Goal: Check status: Check status

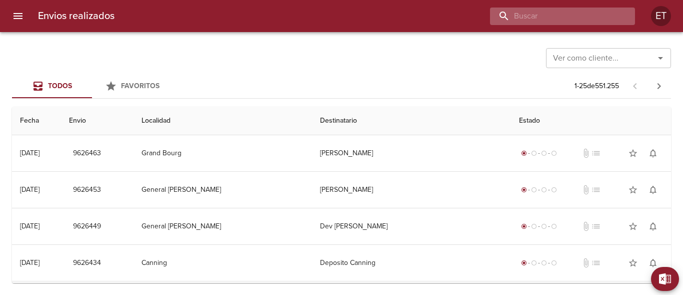
click at [582, 17] on input "buscar" at bounding box center [554, 17] width 128 height 18
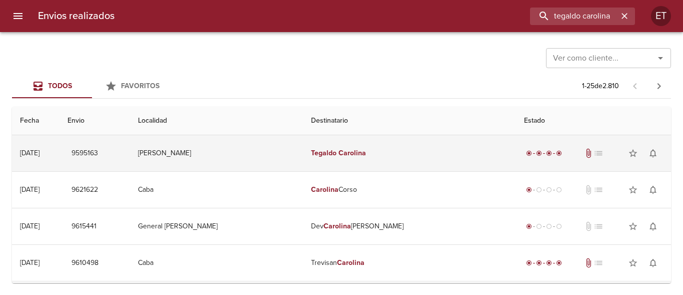
click at [465, 153] on td "Tegaldo Carolina" at bounding box center [410, 153] width 214 height 36
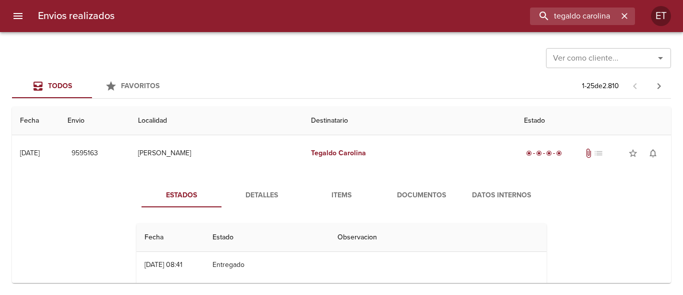
click at [411, 195] on span "Documentos" at bounding box center [422, 195] width 68 height 13
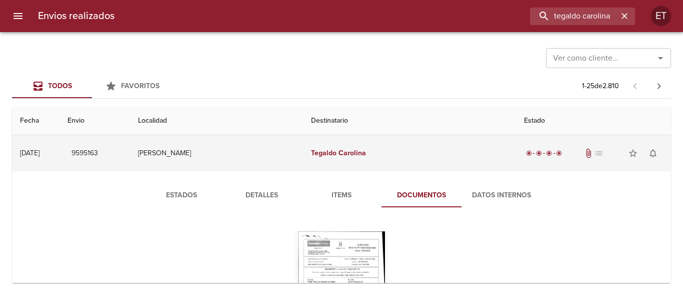
drag, startPoint x: 438, startPoint y: 148, endPoint x: 629, endPoint y: 3, distance: 240.5
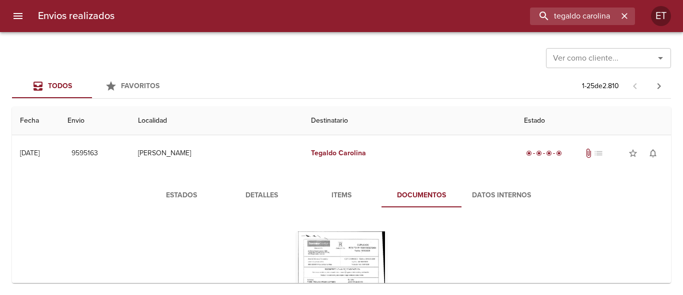
click at [438, 148] on td "Tegaldo Carolina" at bounding box center [410, 153] width 214 height 36
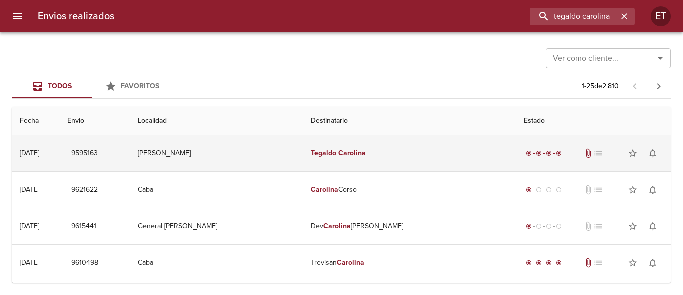
click at [374, 144] on td "Tegaldo Carolina" at bounding box center [410, 153] width 214 height 36
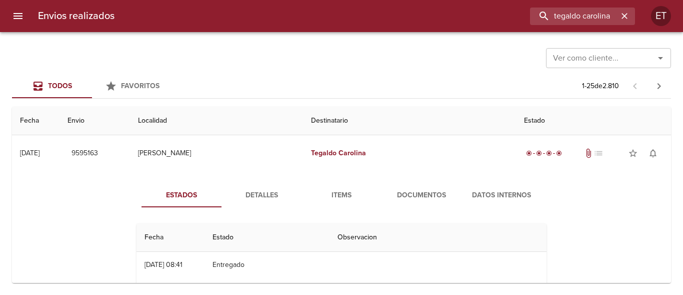
click at [256, 200] on span "Detalles" at bounding box center [262, 195] width 68 height 13
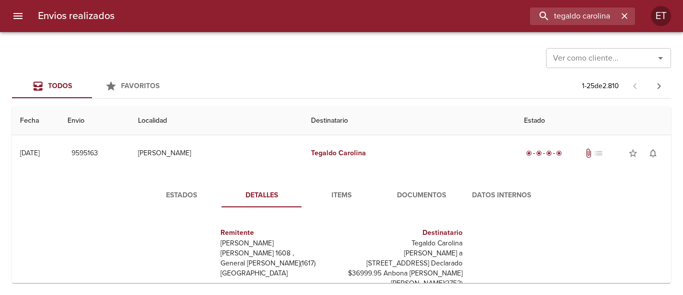
click at [327, 200] on span "Items" at bounding box center [342, 195] width 68 height 13
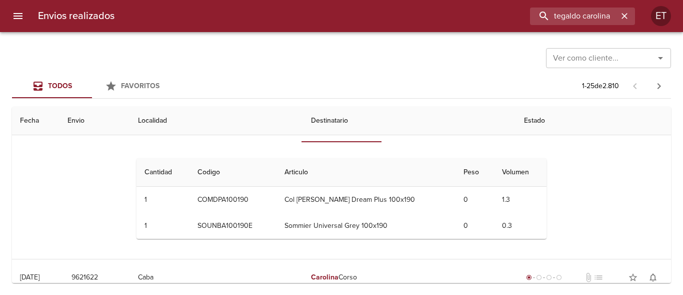
scroll to position [50, 0]
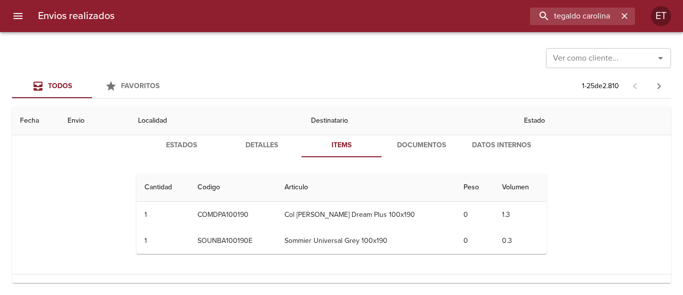
click at [424, 152] on button "Documentos" at bounding box center [422, 145] width 80 height 24
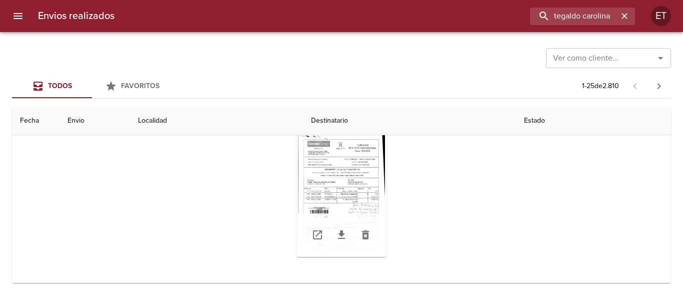
scroll to position [100, 0]
click at [348, 179] on div "Tabla de envíos del cliente" at bounding box center [342, 193] width 90 height 125
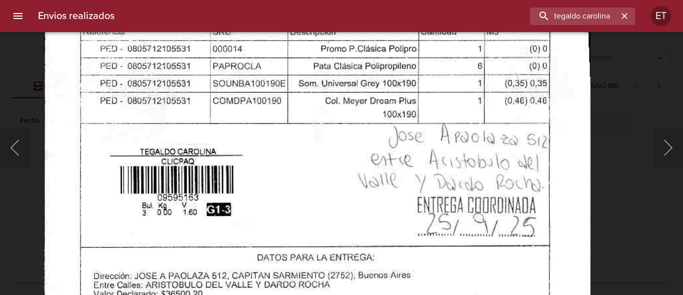
click at [407, 45] on img "Lightbox" at bounding box center [317, 67] width 547 height 785
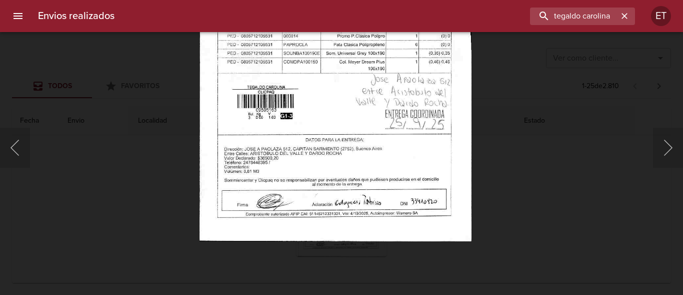
click at [343, 223] on img "Lightbox" at bounding box center [336, 45] width 272 height 391
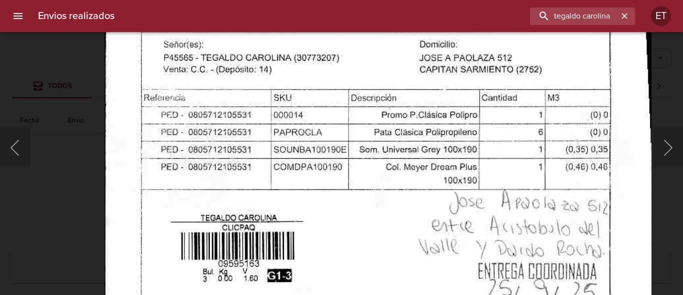
click at [362, 235] on img "Lightbox" at bounding box center [378, 133] width 547 height 785
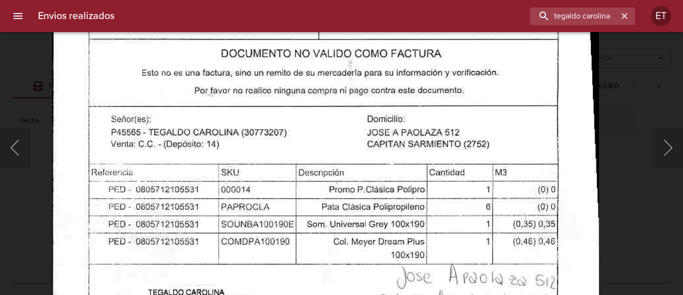
click at [406, 179] on img "Lightbox" at bounding box center [325, 208] width 547 height 785
drag, startPoint x: 649, startPoint y: 243, endPoint x: 555, endPoint y: 231, distance: 94.3
click at [648, 243] on div "Lightbox" at bounding box center [341, 147] width 683 height 295
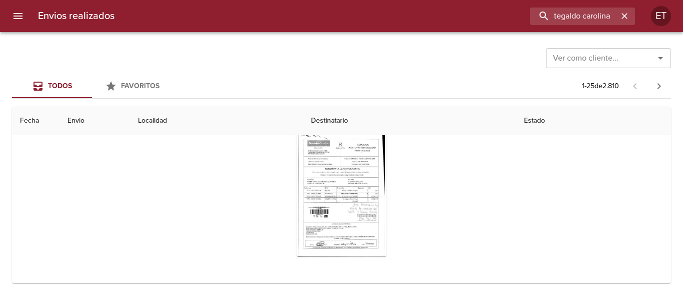
scroll to position [0, 0]
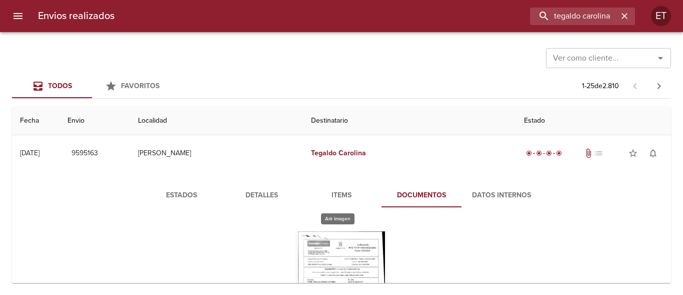
click at [329, 238] on div "Tabla de envíos del cliente" at bounding box center [342, 293] width 90 height 125
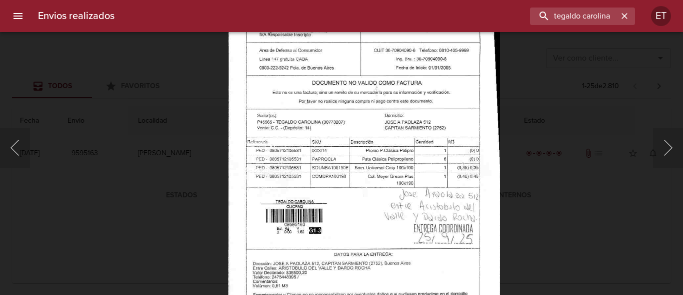
click at [364, 193] on img "Lightbox" at bounding box center [364, 159] width 272 height 391
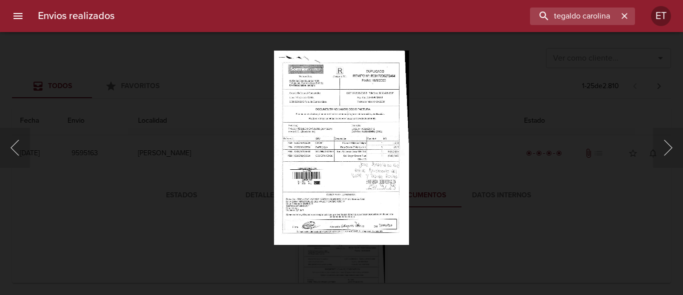
drag, startPoint x: 564, startPoint y: 131, endPoint x: 602, endPoint y: 77, distance: 66.7
click at [565, 131] on div "Lightbox" at bounding box center [341, 147] width 683 height 295
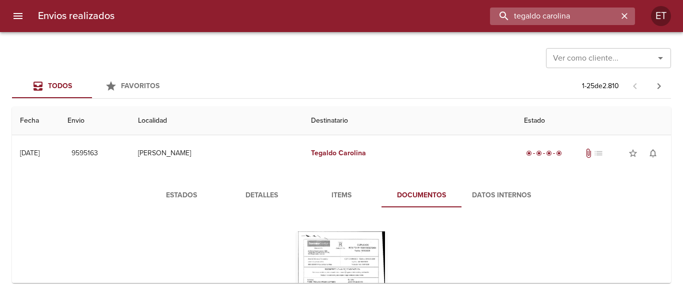
click at [580, 11] on input "tegaldo carolina" at bounding box center [554, 17] width 128 height 18
click at [579, 11] on input "franquito gato" at bounding box center [554, 17] width 128 height 18
click at [578, 11] on input "franquito gato" at bounding box center [554, 17] width 128 height 18
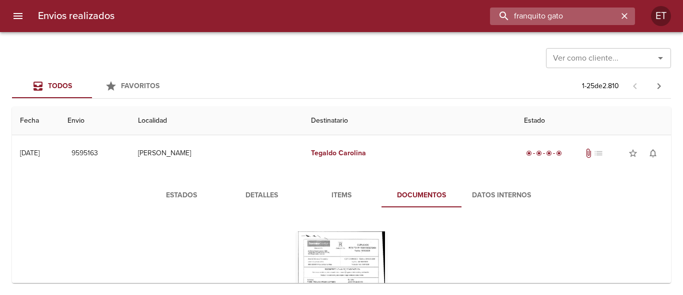
click at [578, 11] on input "franquito gato" at bounding box center [554, 17] width 128 height 18
click at [552, 16] on input "franquito gato" at bounding box center [554, 17] width 128 height 18
type input "franquito gato"
click at [624, 15] on icon "button" at bounding box center [625, 16] width 6 height 6
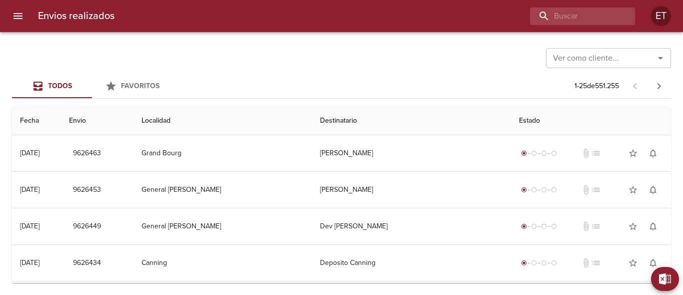
click at [602, 26] on div "Envios realizados ET" at bounding box center [341, 16] width 683 height 32
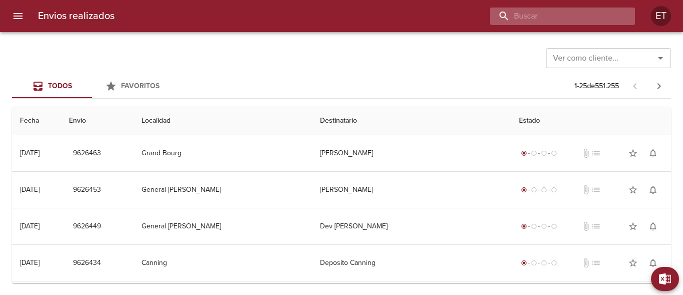
click at [592, 13] on input "buscar" at bounding box center [554, 17] width 128 height 18
type input "tegaldo carolina"
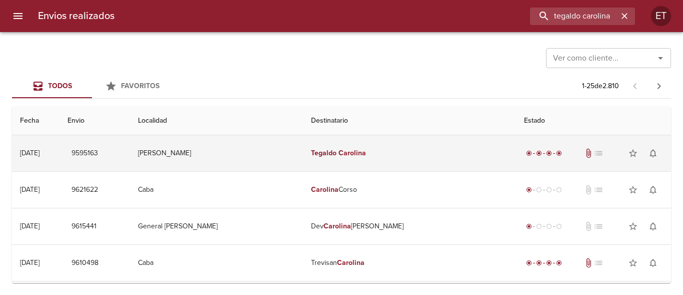
click at [442, 153] on td "Tegaldo Carolina" at bounding box center [410, 153] width 214 height 36
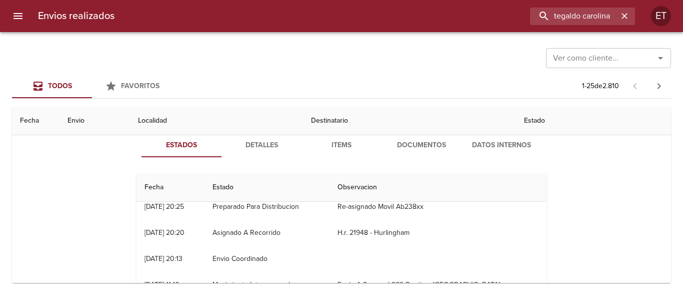
scroll to position [150, 0]
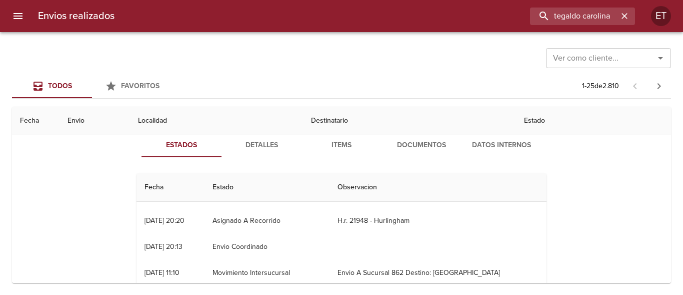
drag, startPoint x: 256, startPoint y: 270, endPoint x: 320, endPoint y: 269, distance: 64.5
click at [320, 269] on td "Movimiento Intersucursal" at bounding box center [267, 273] width 125 height 26
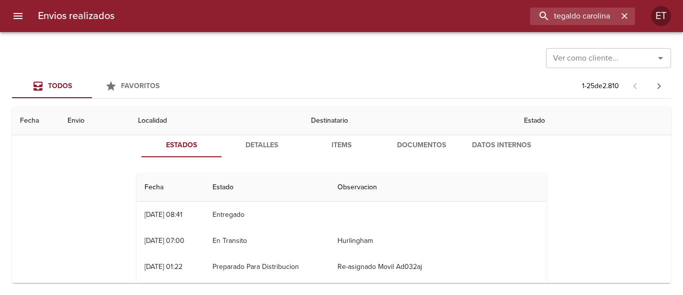
scroll to position [0, 0]
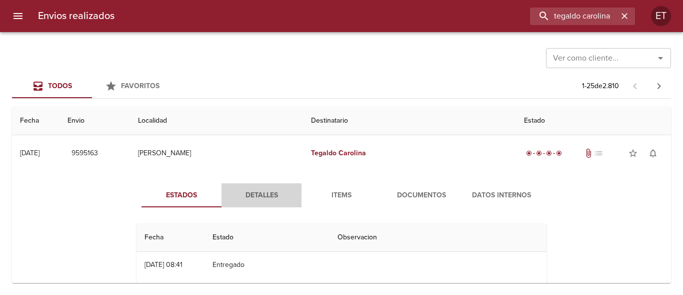
click at [262, 197] on span "Detalles" at bounding box center [262, 195] width 68 height 13
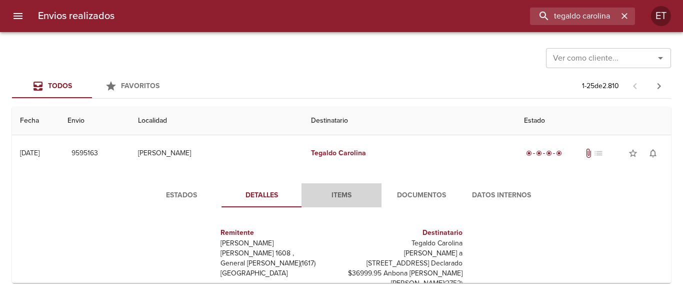
click at [333, 191] on span "Items" at bounding box center [342, 195] width 68 height 13
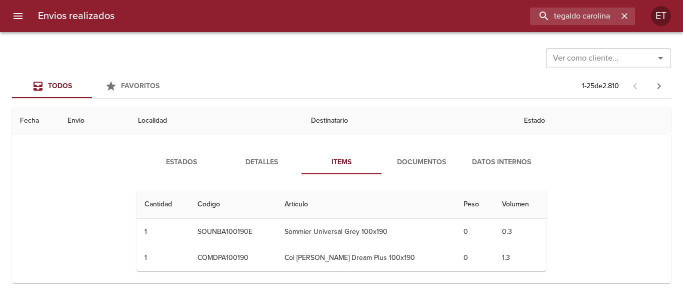
scroll to position [50, 0]
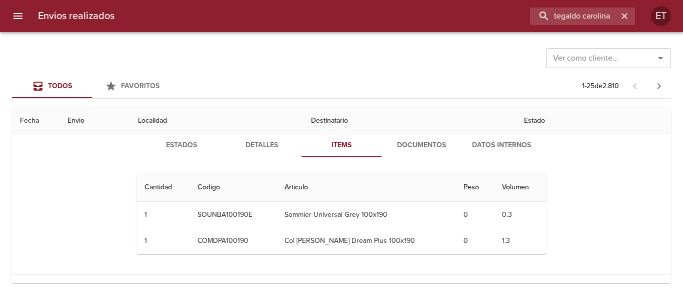
drag, startPoint x: 268, startPoint y: 210, endPoint x: 426, endPoint y: 229, distance: 159.2
click at [426, 229] on tbody "1 1 SOUNBA100190E Sommier Universal Grey 100x190 0 0.3 1 1 COMDPA100190 Col [PE…" at bounding box center [342, 228] width 410 height 52
click at [426, 144] on span "Documentos" at bounding box center [422, 145] width 68 height 13
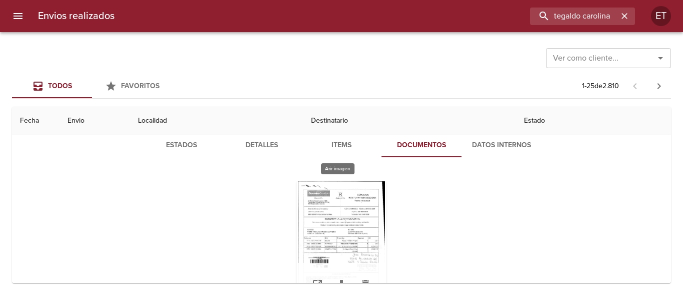
click at [317, 218] on div "Tabla de envíos del cliente" at bounding box center [342, 243] width 90 height 125
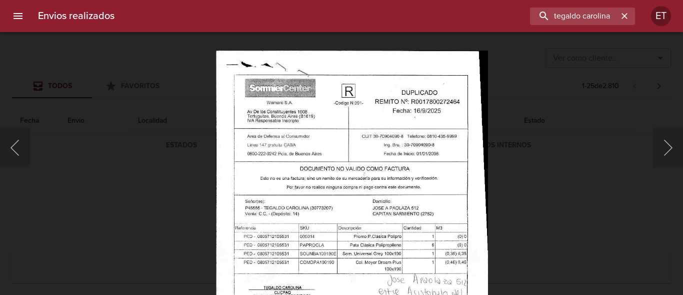
click at [379, 222] on img "Lightbox" at bounding box center [352, 245] width 272 height 391
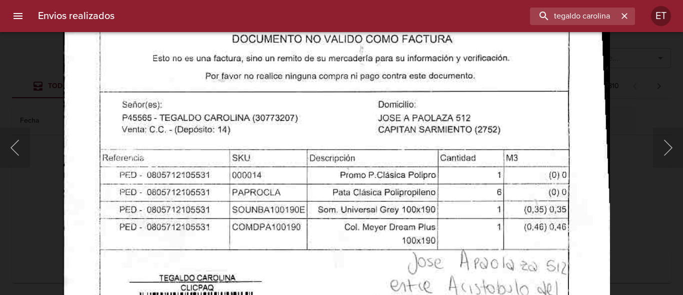
click at [384, 80] on img "Lightbox" at bounding box center [336, 193] width 547 height 785
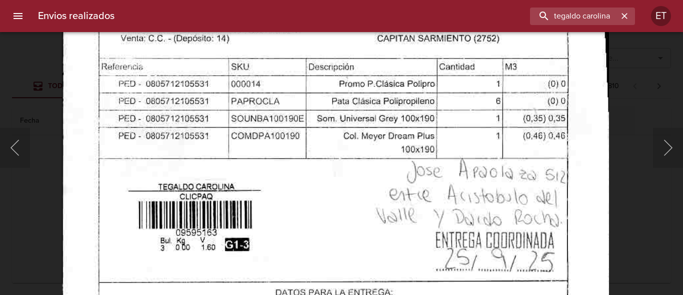
click at [377, 92] on img "Lightbox" at bounding box center [335, 102] width 547 height 785
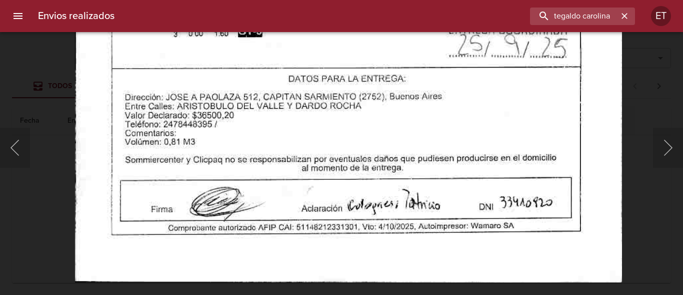
click at [646, 215] on div "Lightbox" at bounding box center [341, 147] width 683 height 295
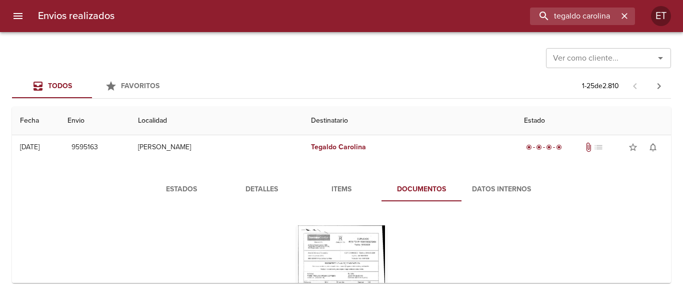
scroll to position [0, 0]
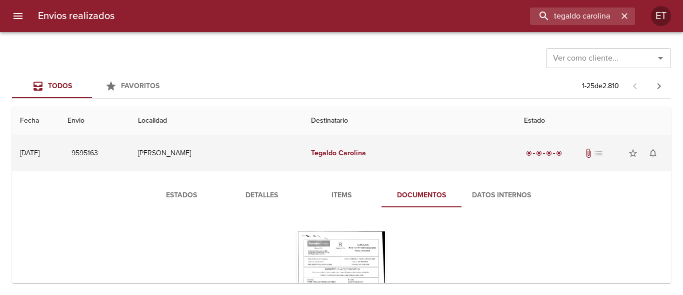
click at [408, 151] on td "Tegaldo Carolina" at bounding box center [410, 153] width 214 height 36
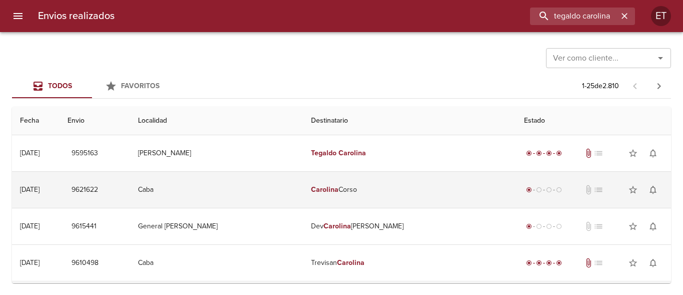
click at [40, 187] on div "[DATE]" at bounding box center [30, 189] width 20 height 9
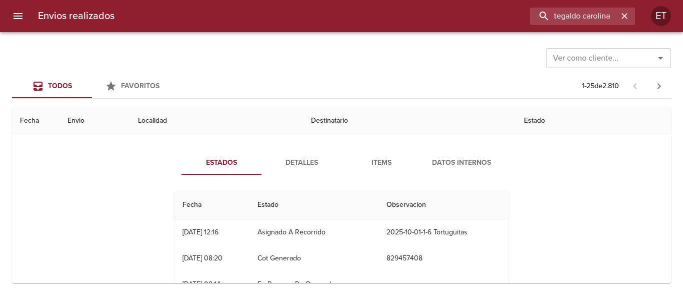
scroll to position [100, 0]
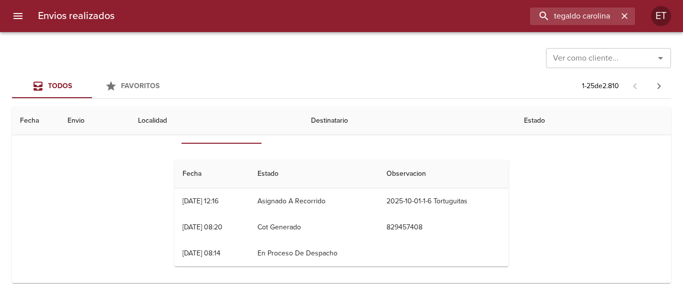
drag, startPoint x: 324, startPoint y: 202, endPoint x: 387, endPoint y: 201, distance: 63.0
click at [386, 201] on tr "30/09 [DATE] 12:16 Asignado A Recorrido 2025-10-01-1-6 Tortuguitas" at bounding box center [342, 201] width 334 height 26
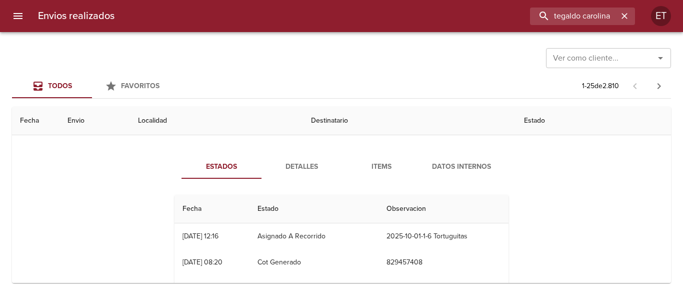
scroll to position [50, 0]
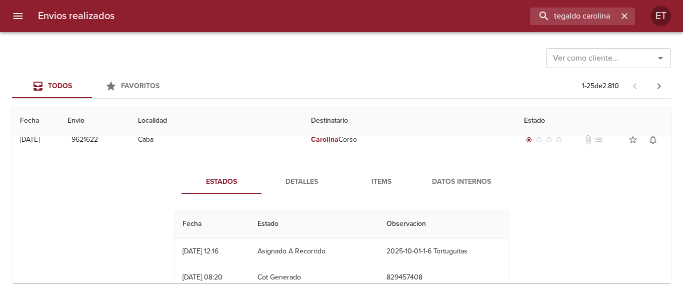
drag, startPoint x: 208, startPoint y: 256, endPoint x: 230, endPoint y: 254, distance: 21.6
click at [230, 254] on td "30/09 [DATE] 12:16" at bounding box center [212, 251] width 75 height 26
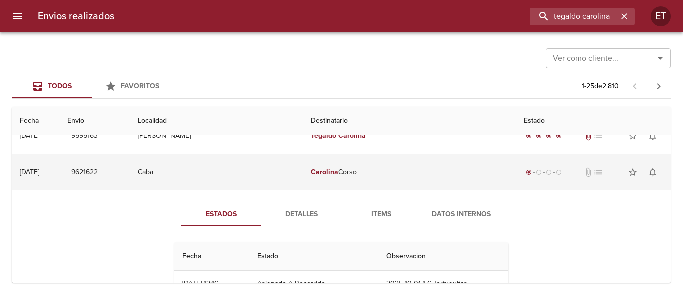
scroll to position [0, 0]
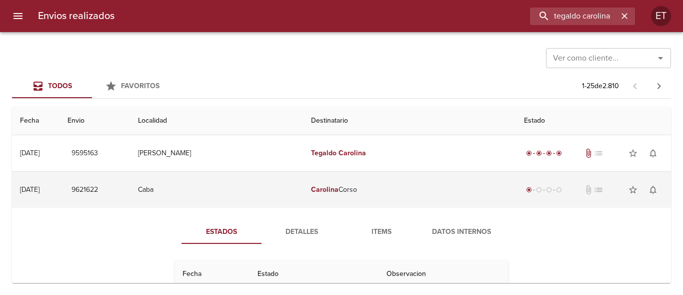
click at [369, 196] on td "[PERSON_NAME]" at bounding box center [410, 190] width 214 height 36
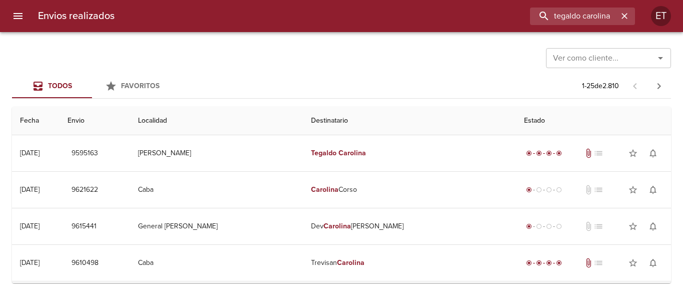
click at [636, 14] on div "Envios realizados tegaldo carolina ET" at bounding box center [341, 16] width 683 height 32
click at [628, 16] on icon "button" at bounding box center [625, 16] width 10 height 10
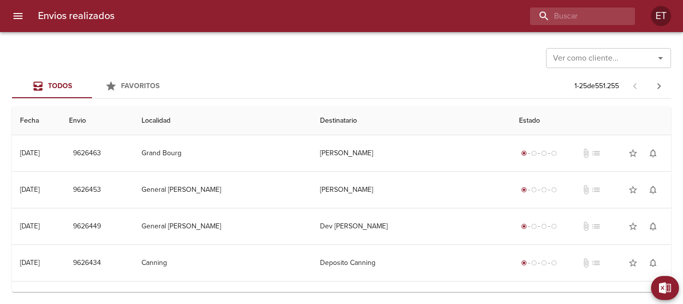
click at [221, 30] on div "Envios realizados ET" at bounding box center [341, 16] width 683 height 32
click at [595, 17] on input "buscar" at bounding box center [554, 17] width 128 height 18
click at [437, 40] on div "Ver como cliente... Ver como cliente... Todos Favoritos 1 - 25 de 551.255 Fecha…" at bounding box center [341, 168] width 683 height 272
